Goal: Task Accomplishment & Management: Manage account settings

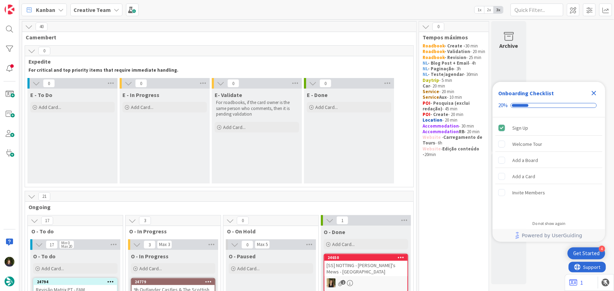
click at [595, 93] on icon "Close Checklist" at bounding box center [594, 93] width 5 height 5
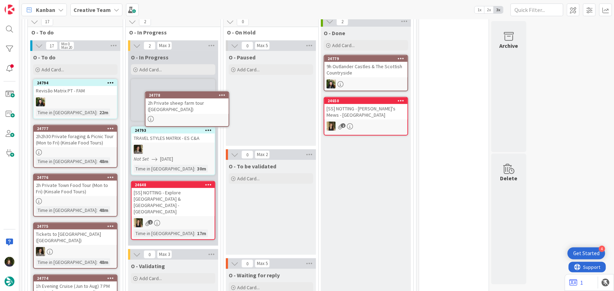
scroll to position [198, 0]
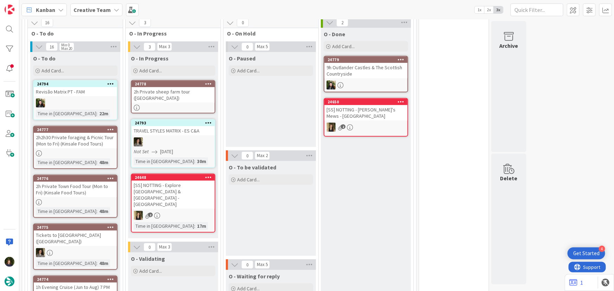
click at [166, 93] on div "2h Private sheep farm tour ([GEOGRAPHIC_DATA])" at bounding box center [173, 94] width 83 height 15
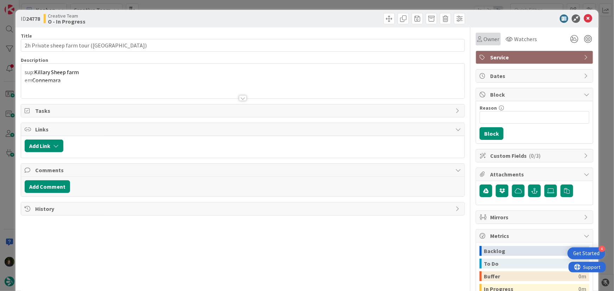
click at [484, 39] on span "Owner" at bounding box center [492, 39] width 16 height 8
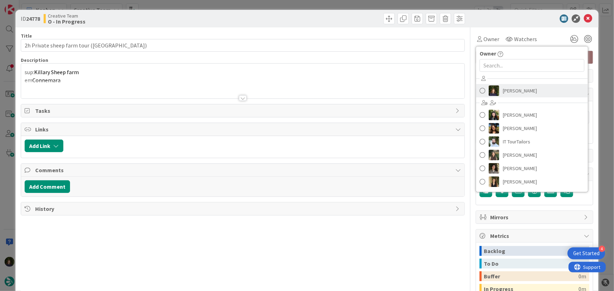
click at [514, 90] on span "[PERSON_NAME]" at bounding box center [520, 91] width 34 height 11
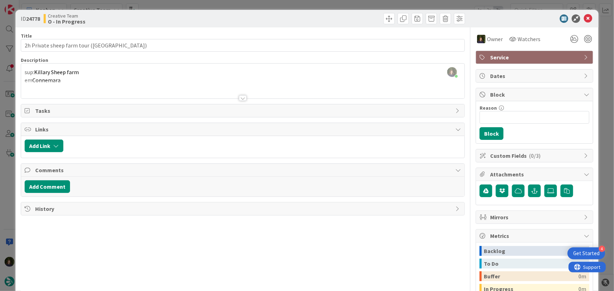
click at [243, 97] on div at bounding box center [243, 98] width 8 height 6
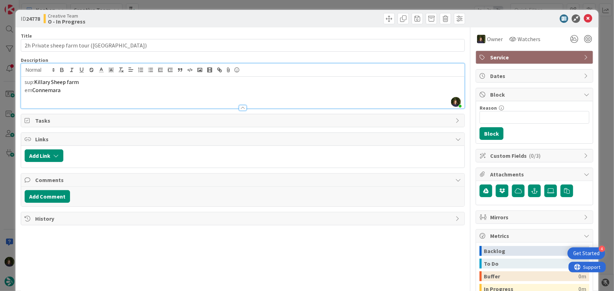
click at [244, 107] on div at bounding box center [243, 108] width 8 height 6
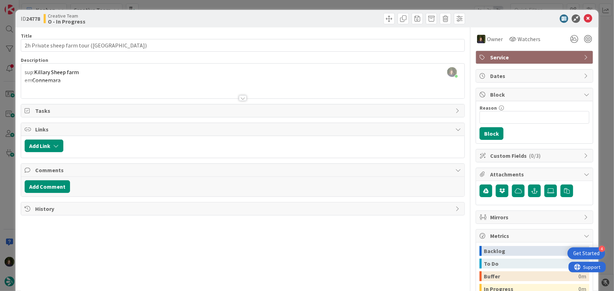
click at [88, 71] on p "sup: Killary Sheep farm" at bounding box center [243, 72] width 437 height 8
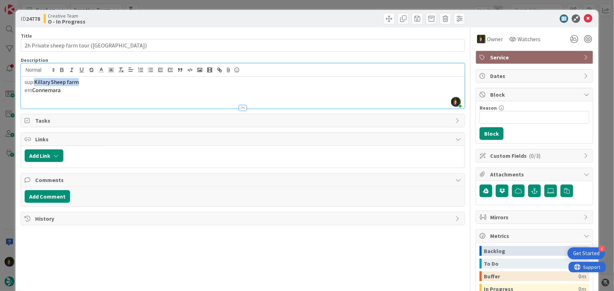
drag, startPoint x: 81, startPoint y: 82, endPoint x: 35, endPoint y: 81, distance: 45.4
click at [35, 81] on p "sup: Killary Sheep farm" at bounding box center [243, 82] width 437 height 8
copy span "Killary Sheep farm"
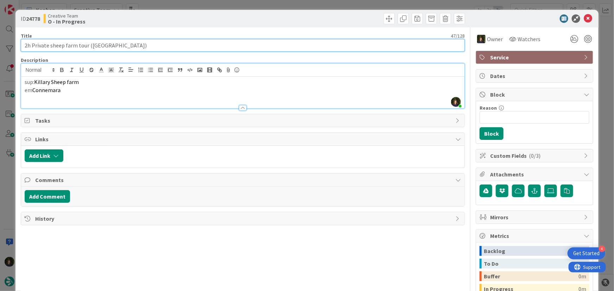
click at [46, 46] on input "2h Private sheep farm tour ([GEOGRAPHIC_DATA])" at bounding box center [243, 45] width 445 height 13
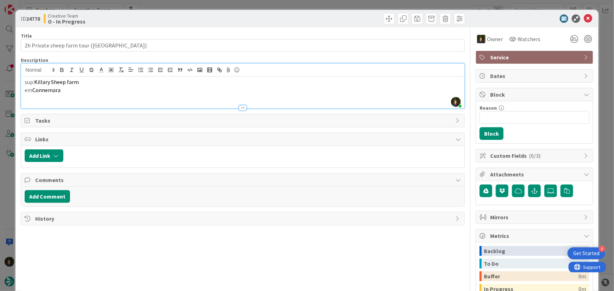
drag, startPoint x: 613, startPoint y: 51, endPoint x: 86, endPoint y: 44, distance: 526.3
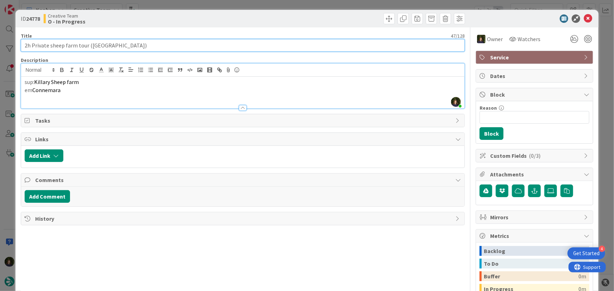
drag, startPoint x: 86, startPoint y: 44, endPoint x: 67, endPoint y: 43, distance: 19.4
click at [67, 43] on input "2h Private sheep farm tour ([GEOGRAPHIC_DATA])" at bounding box center [243, 45] width 445 height 13
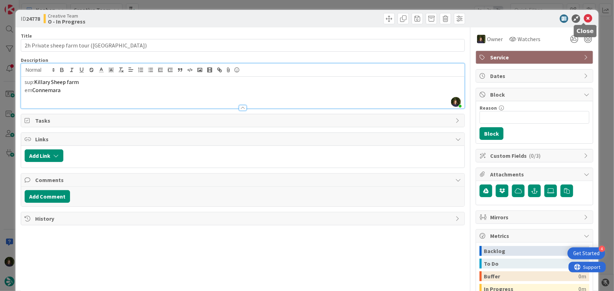
click at [584, 18] on icon at bounding box center [588, 18] width 8 height 8
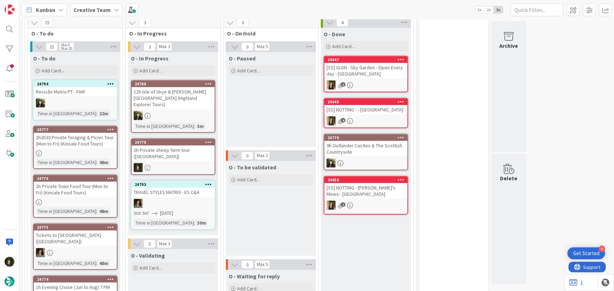
click at [172, 150] on div "2h Private sheep farm tour ([GEOGRAPHIC_DATA])" at bounding box center [173, 153] width 83 height 15
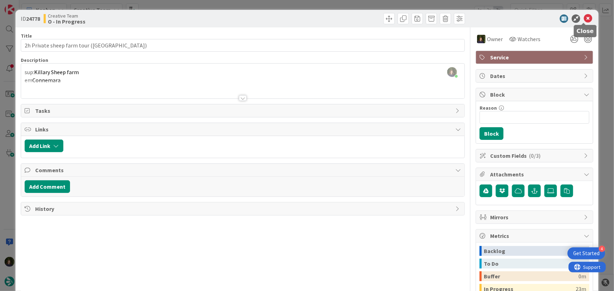
click at [584, 17] on icon at bounding box center [588, 18] width 8 height 8
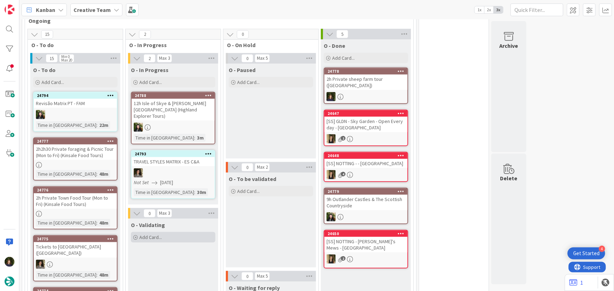
scroll to position [183, 0]
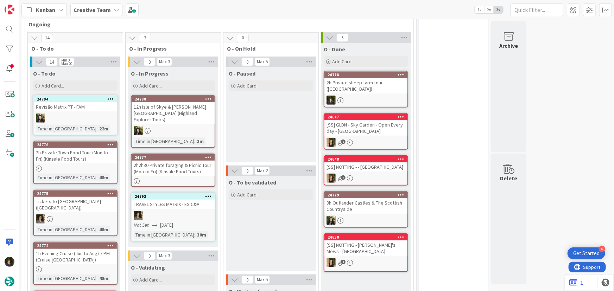
click at [168, 163] on div "2h2h30 Private foraging & Picnic Tour (Mon to Fri) (Kinsale Food Tours)" at bounding box center [173, 168] width 83 height 15
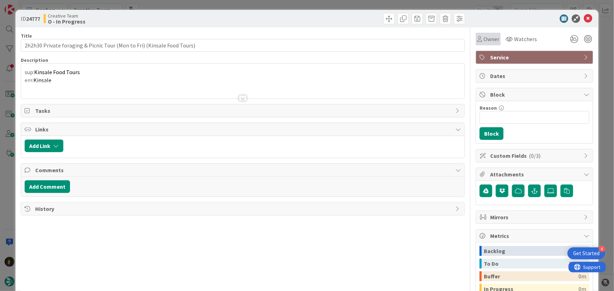
click at [490, 36] on span "Owner" at bounding box center [492, 39] width 16 height 8
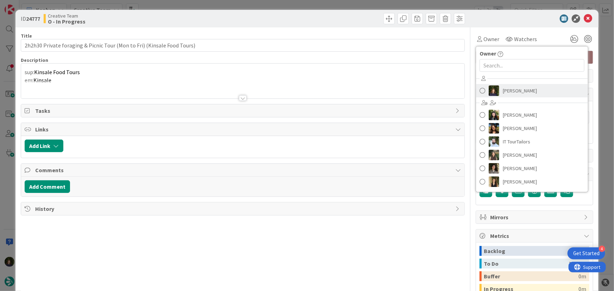
click at [523, 93] on span "[PERSON_NAME]" at bounding box center [520, 91] width 34 height 11
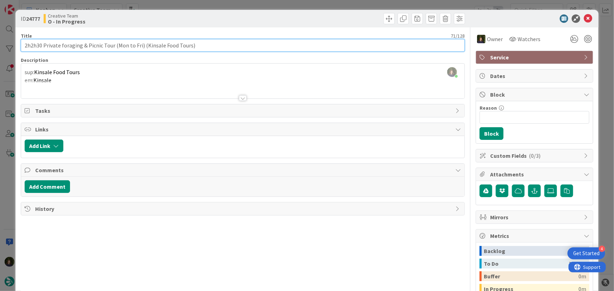
click at [32, 44] on input "2h2h30 Private foraging & Picnic Tour (Mon to Fri) (Kinsale Food Tours)" at bounding box center [243, 45] width 445 height 13
drag, startPoint x: 21, startPoint y: 45, endPoint x: 194, endPoint y: 43, distance: 173.6
click at [194, 43] on input "2h2h30 Private foraging & Picnic Tour (Mon to Fri) (Kinsale Food Tours)" at bounding box center [243, 45] width 445 height 13
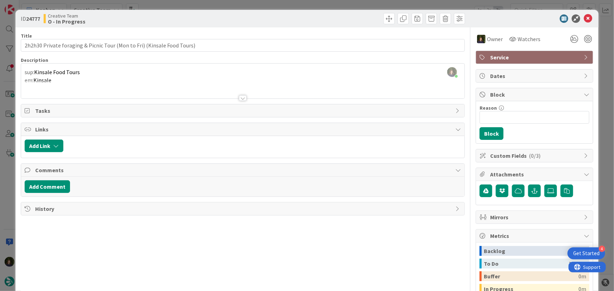
click at [190, 81] on div at bounding box center [243, 90] width 444 height 18
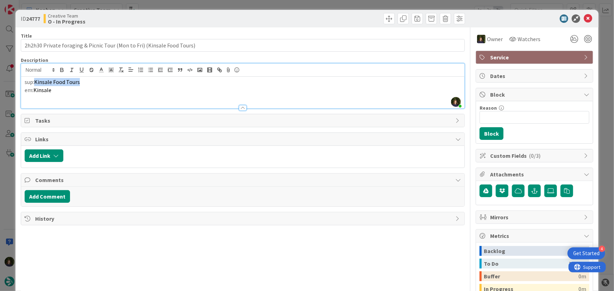
drag, startPoint x: 85, startPoint y: 80, endPoint x: 36, endPoint y: 82, distance: 49.0
click at [36, 82] on p "sup: Kinsale Food Tours" at bounding box center [243, 82] width 437 height 8
copy span "Kinsale Food Tours"
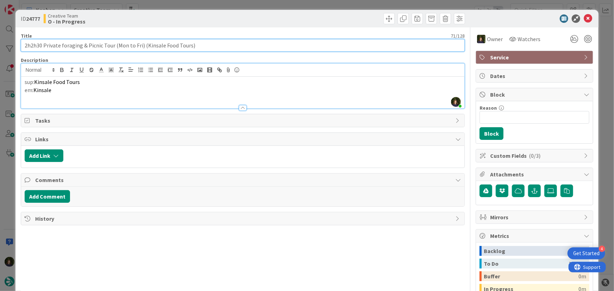
click at [58, 46] on input "2h2h30 Private foraging & Picnic Tour (Mon to Fri) (Kinsale Food Tours)" at bounding box center [243, 45] width 445 height 13
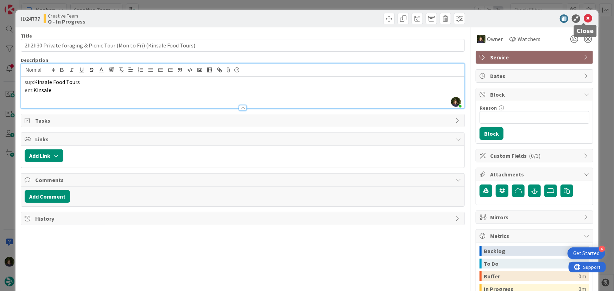
click at [584, 19] on icon at bounding box center [588, 18] width 8 height 8
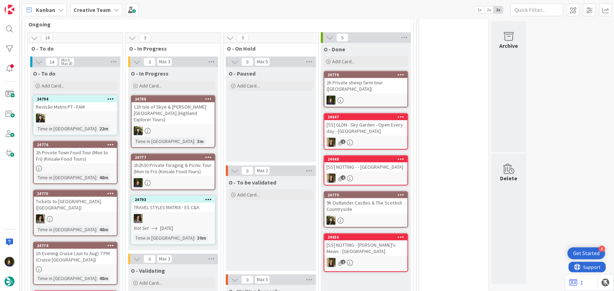
click at [209, 155] on icon at bounding box center [208, 157] width 7 height 5
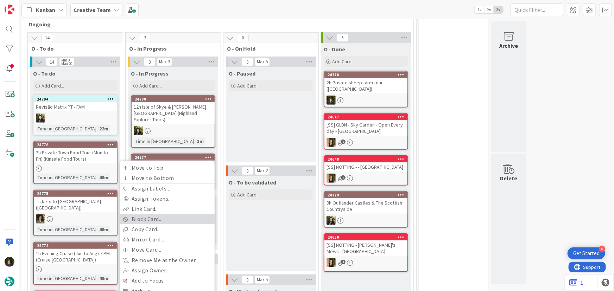
scroll to position [215, 0]
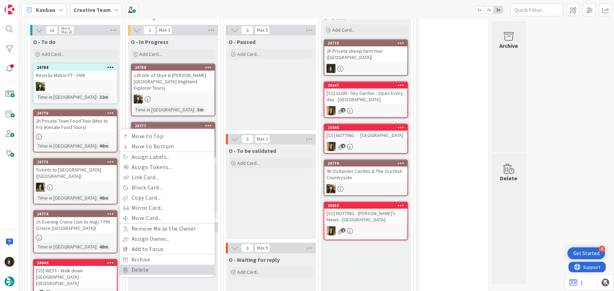
click at [152, 265] on link "Delete" at bounding box center [167, 270] width 95 height 10
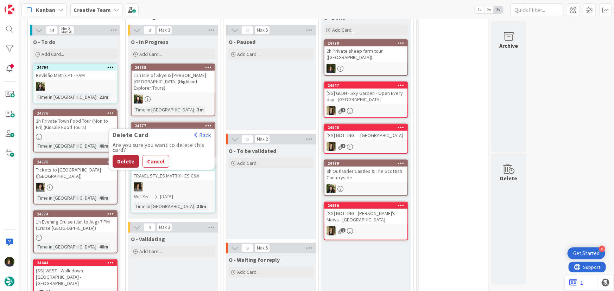
click at [121, 156] on button "Delete" at bounding box center [126, 162] width 26 height 13
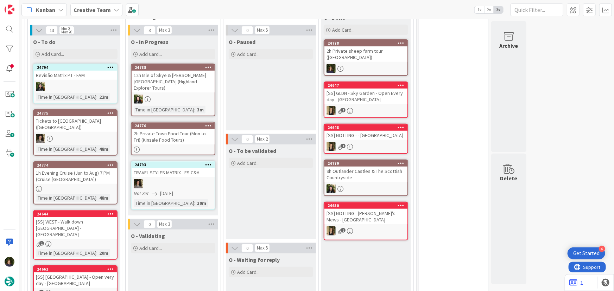
click at [170, 131] on div "2h Private Town Food Tour (Mon to Fri) (Kinsale Food Tours)" at bounding box center [173, 136] width 83 height 15
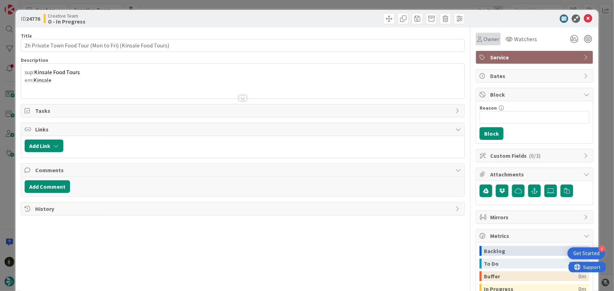
click at [484, 41] on span "Owner" at bounding box center [492, 39] width 16 height 8
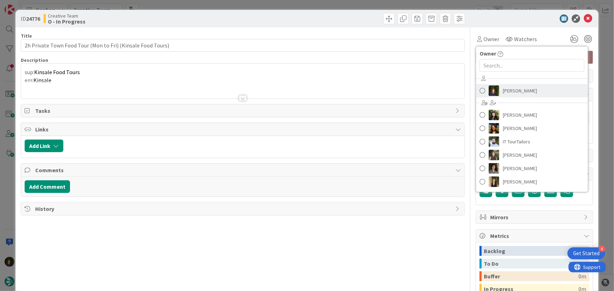
click at [528, 92] on span "[PERSON_NAME]" at bounding box center [520, 91] width 34 height 11
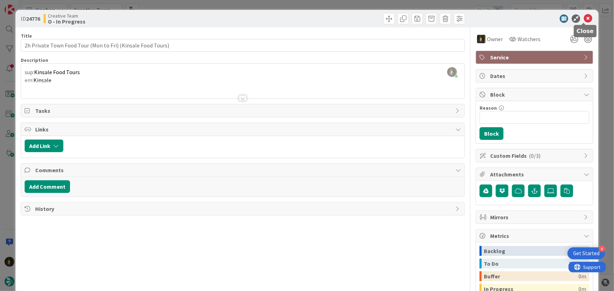
drag, startPoint x: 584, startPoint y: 18, endPoint x: 579, endPoint y: 22, distance: 6.8
click at [584, 18] on icon at bounding box center [588, 18] width 8 height 8
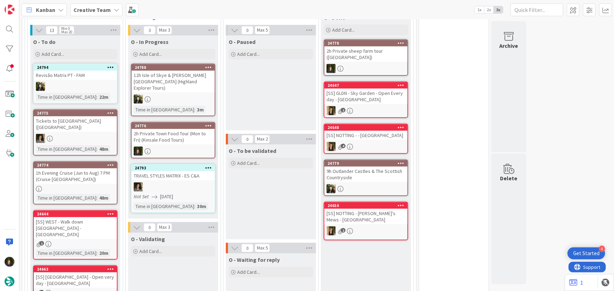
click at [170, 133] on div "2h Private Town Food Tour (Mon to Fri) (Kinsale Food Tours)" at bounding box center [173, 136] width 83 height 15
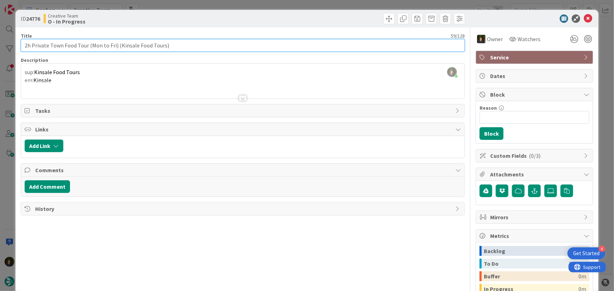
click at [58, 46] on input "2h Private Town Food Tour (Mon to Fri) (Kinsale Food Tours)" at bounding box center [243, 45] width 445 height 13
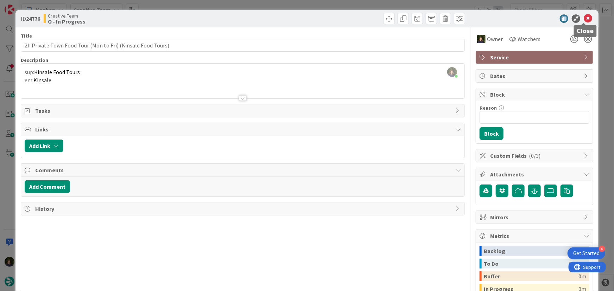
drag, startPoint x: 585, startPoint y: 20, endPoint x: 502, endPoint y: 56, distance: 91.1
click at [585, 20] on icon at bounding box center [588, 18] width 8 height 8
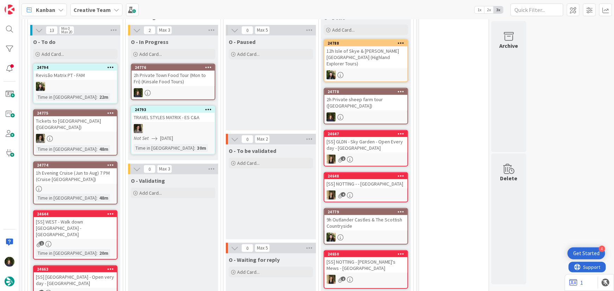
click at [210, 66] on icon at bounding box center [208, 67] width 7 height 5
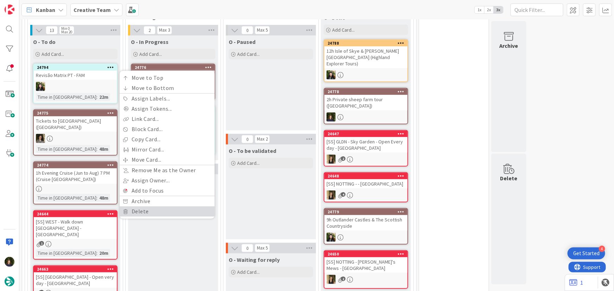
click at [152, 210] on link "Delete" at bounding box center [167, 212] width 95 height 10
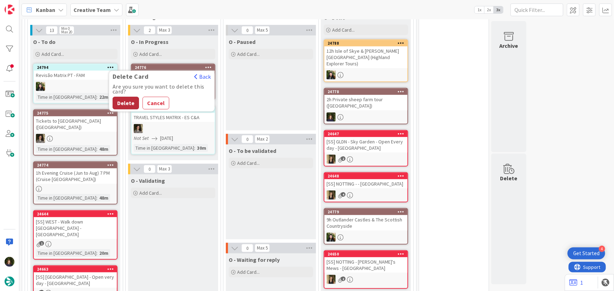
click at [121, 100] on button "Delete" at bounding box center [126, 103] width 26 height 13
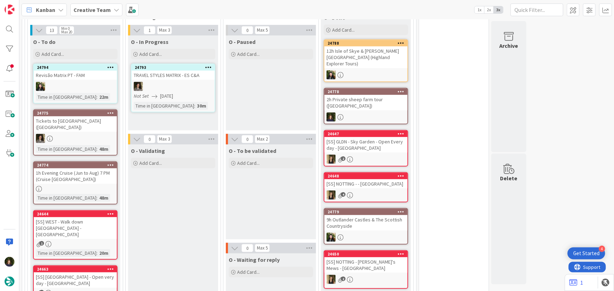
click at [60, 186] on div at bounding box center [75, 189] width 83 height 6
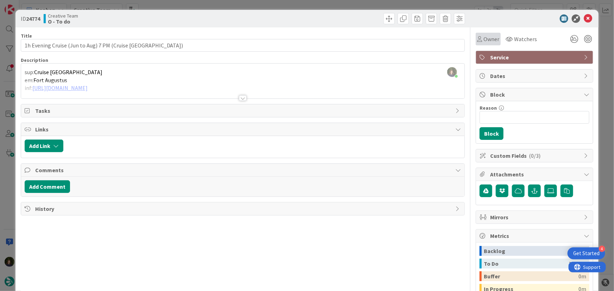
click at [485, 37] on span "Owner" at bounding box center [492, 39] width 16 height 8
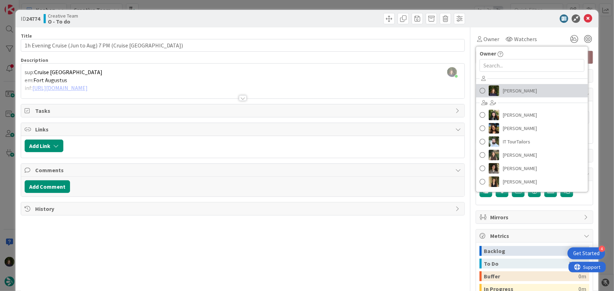
drag, startPoint x: 515, startPoint y: 88, endPoint x: 520, endPoint y: 87, distance: 4.2
click at [515, 88] on span "[PERSON_NAME]" at bounding box center [520, 91] width 34 height 11
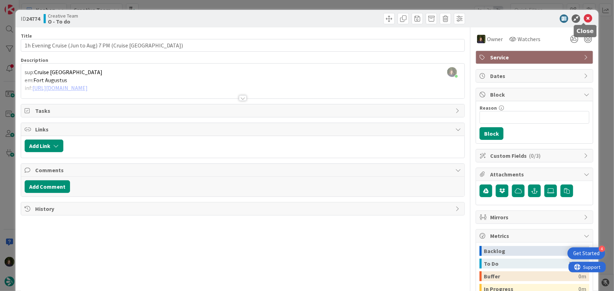
click at [584, 19] on icon at bounding box center [588, 18] width 8 height 8
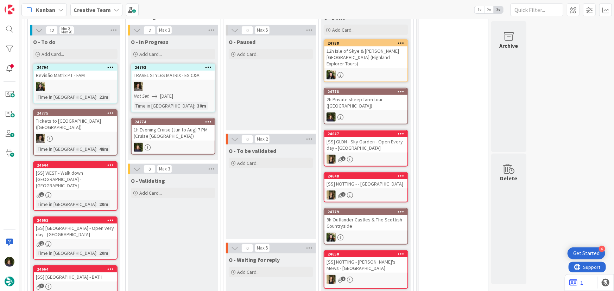
click at [168, 139] on div "1h Evening Cruise (Jun to Aug) 7 PM (Cruise [GEOGRAPHIC_DATA])" at bounding box center [173, 132] width 83 height 15
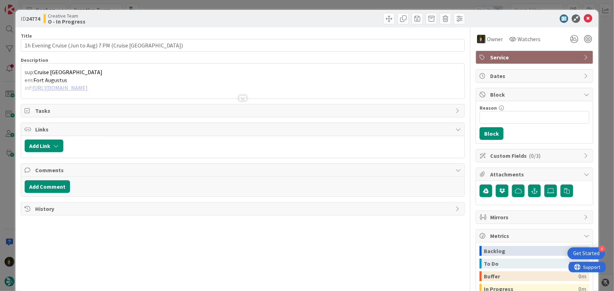
click at [239, 96] on div at bounding box center [243, 98] width 8 height 6
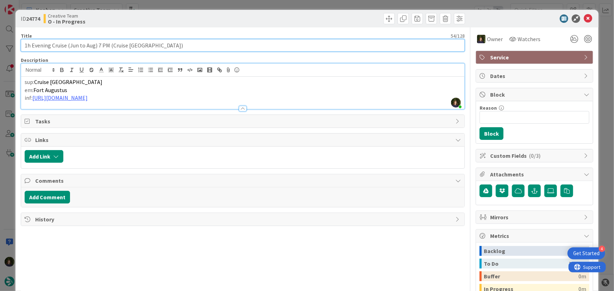
click at [67, 45] on input "1h Evening Cruise (Jun to Aug) 7 PM (Cruise [GEOGRAPHIC_DATA])" at bounding box center [243, 45] width 445 height 13
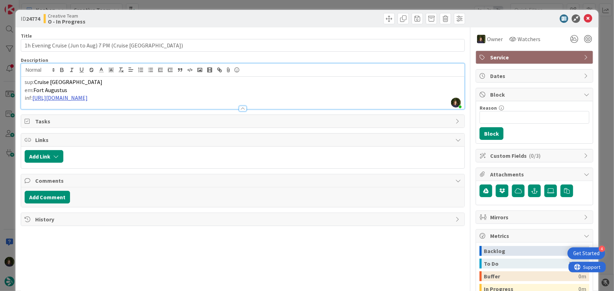
click at [82, 98] on link "[URL][DOMAIN_NAME]" at bounding box center [59, 97] width 55 height 7
click at [90, 110] on link "[URL][DOMAIN_NAME]" at bounding box center [79, 111] width 48 height 9
click at [584, 18] on icon at bounding box center [588, 18] width 8 height 8
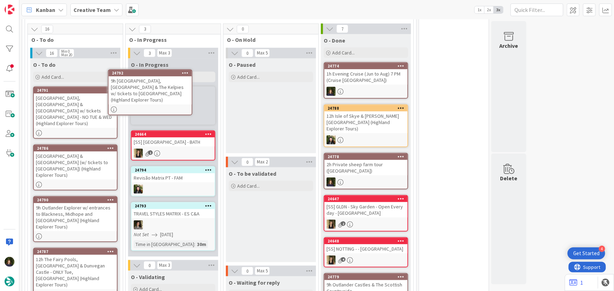
scroll to position [178, 0]
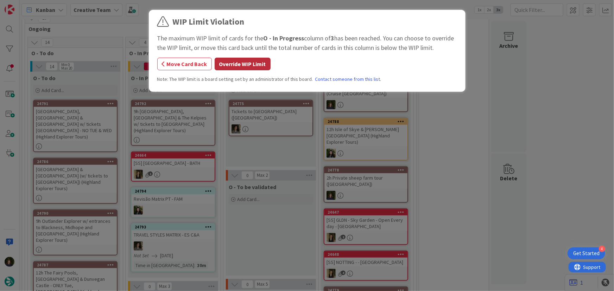
click at [232, 64] on button "Override WIP Limit" at bounding box center [243, 64] width 56 height 13
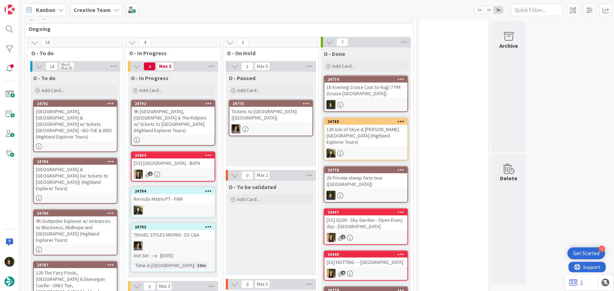
click at [176, 116] on div "9h [GEOGRAPHIC_DATA], [GEOGRAPHIC_DATA] & The Kelpies w/ tickets to [GEOGRAPHIC…" at bounding box center [173, 121] width 83 height 28
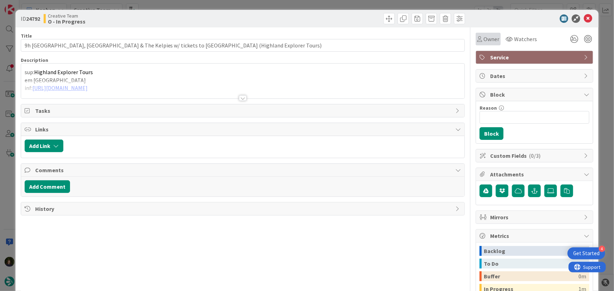
click at [484, 39] on span "Owner" at bounding box center [492, 39] width 16 height 8
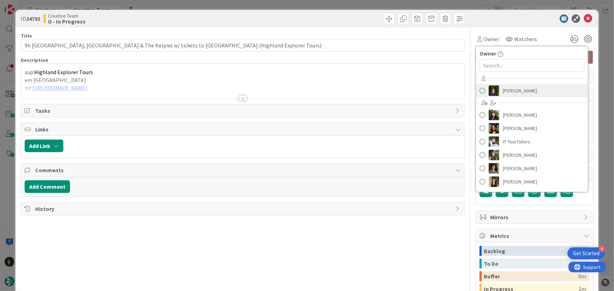
click at [524, 92] on span "[PERSON_NAME]" at bounding box center [520, 91] width 34 height 11
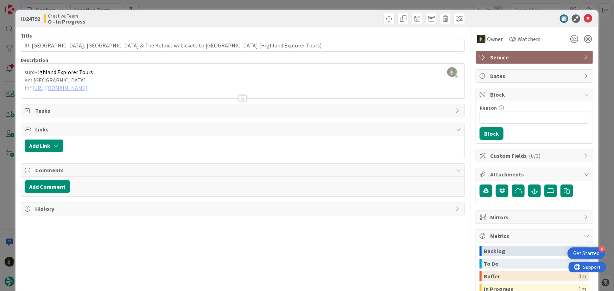
drag, startPoint x: 240, startPoint y: 99, endPoint x: 256, endPoint y: 181, distance: 83.9
click at [239, 99] on div at bounding box center [243, 98] width 8 height 6
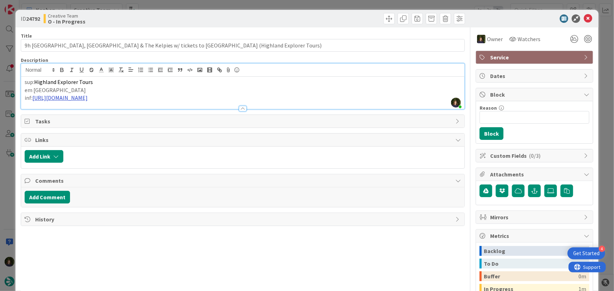
click at [88, 98] on link "[URL][DOMAIN_NAME]" at bounding box center [59, 97] width 55 height 7
click at [142, 110] on link "[URL][DOMAIN_NAME]" at bounding box center [125, 111] width 48 height 9
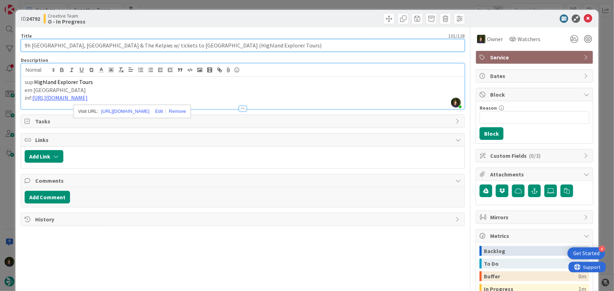
drag, startPoint x: 22, startPoint y: 45, endPoint x: 260, endPoint y: 45, distance: 238.3
click at [263, 45] on input "9h [GEOGRAPHIC_DATA], [GEOGRAPHIC_DATA] & The Kelpies w/ tickets to [GEOGRAPHIC…" at bounding box center [243, 45] width 445 height 13
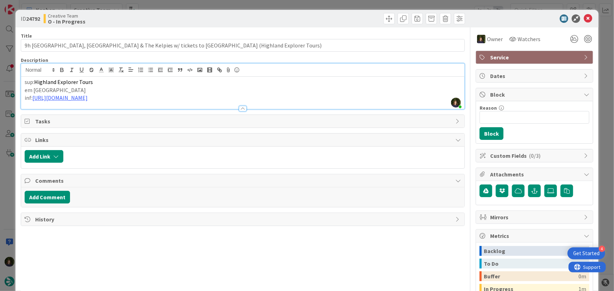
scroll to position [242, 0]
click at [584, 20] on icon at bounding box center [588, 18] width 8 height 8
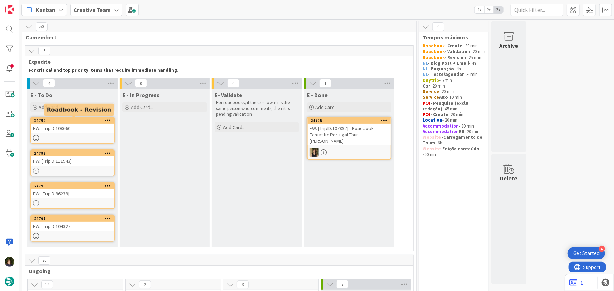
click at [78, 132] on div "FW: [TripID:108660]" at bounding box center [72, 128] width 83 height 9
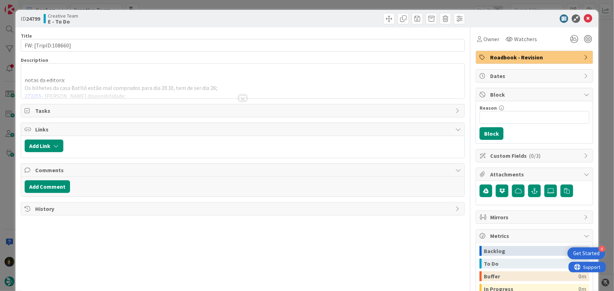
click at [243, 99] on div at bounding box center [243, 98] width 8 height 6
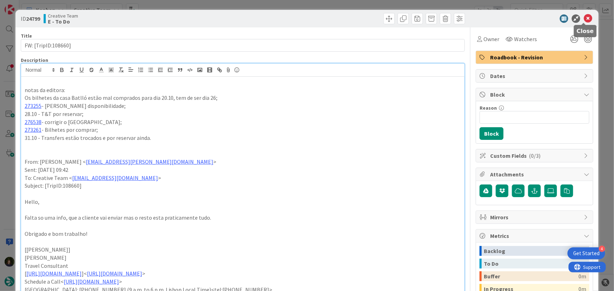
click at [584, 17] on icon at bounding box center [588, 18] width 8 height 8
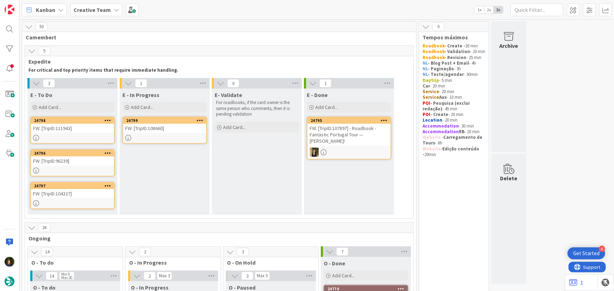
click at [179, 128] on div "FW: [TripID:108660]" at bounding box center [164, 128] width 83 height 9
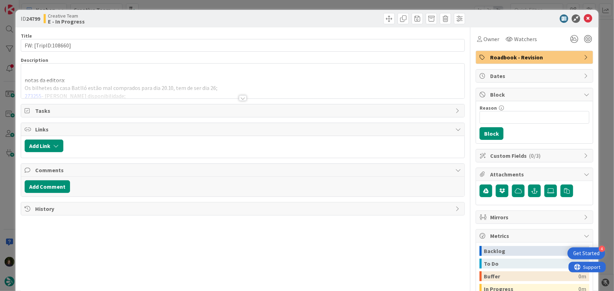
click at [239, 101] on div "Title 19 / 128 FW: [TripID:108660] Description notas da editora: Os bilhetes da…" at bounding box center [243, 194] width 445 height 335
click at [239, 100] on div at bounding box center [243, 98] width 8 height 6
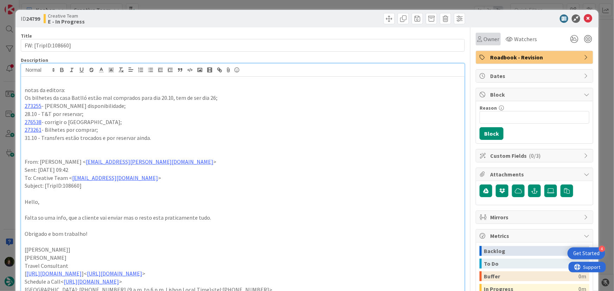
click at [496, 39] on div "Owner" at bounding box center [488, 39] width 25 height 13
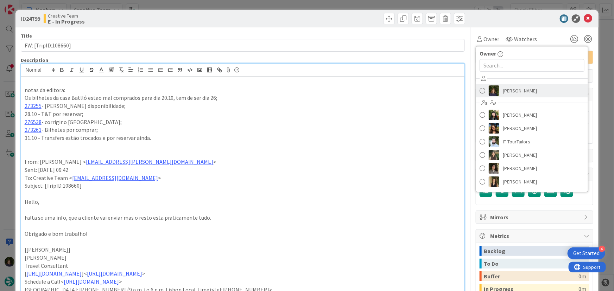
click at [512, 93] on span "[PERSON_NAME]" at bounding box center [520, 91] width 34 height 11
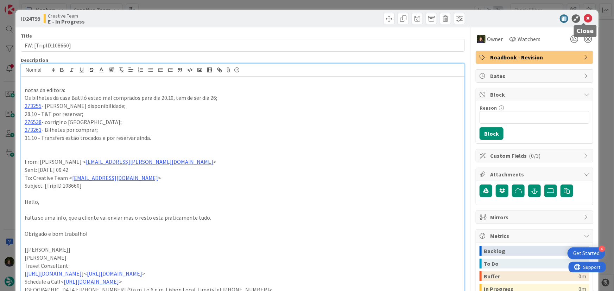
click at [584, 17] on icon at bounding box center [588, 18] width 8 height 8
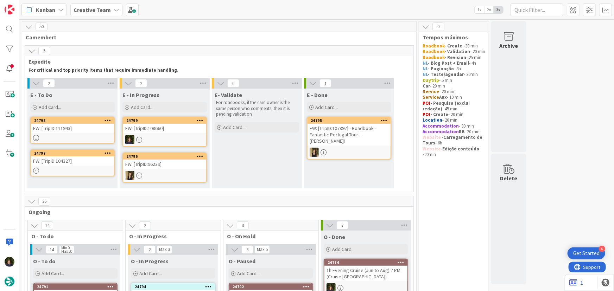
click at [149, 127] on div "FW: [TripID:108660]" at bounding box center [164, 128] width 83 height 9
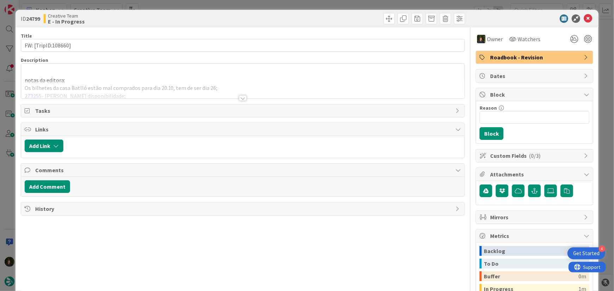
click at [239, 97] on div at bounding box center [243, 98] width 8 height 6
